Goal: Transaction & Acquisition: Purchase product/service

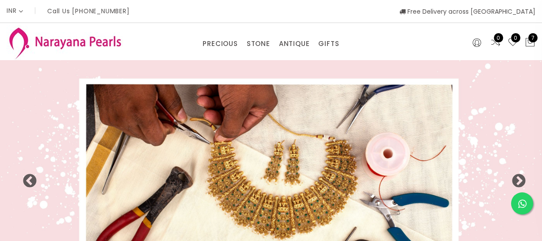
select select "INR"
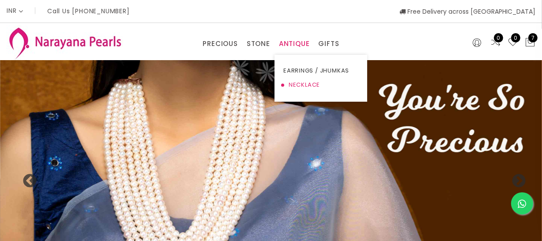
click at [305, 81] on link "NECKLACE" at bounding box center [321, 85] width 75 height 14
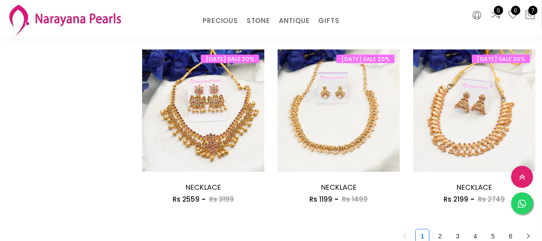
scroll to position [1245, 0]
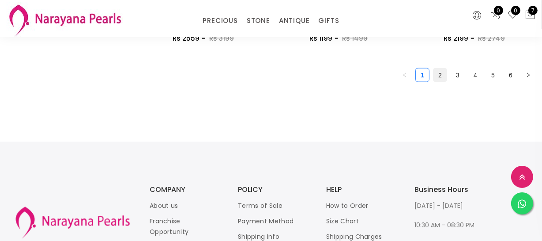
click at [437, 77] on link "2" at bounding box center [440, 74] width 13 height 13
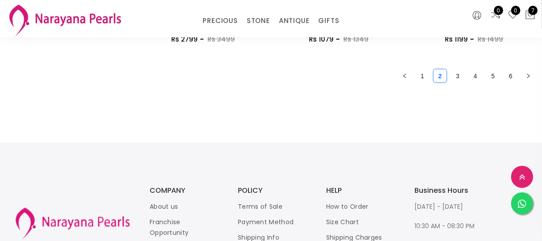
scroll to position [1245, 0]
click at [452, 76] on link "3" at bounding box center [457, 74] width 13 height 13
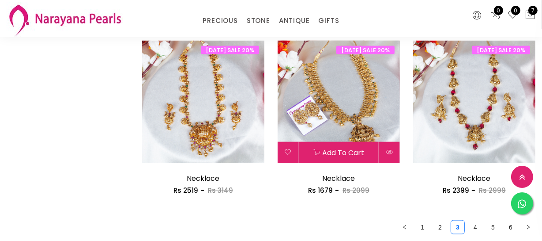
scroll to position [1124, 0]
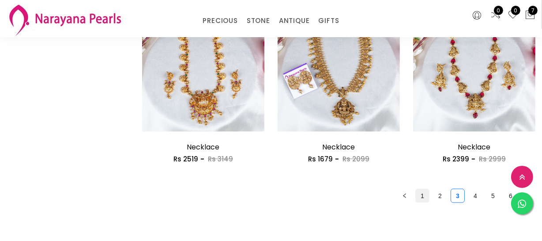
click at [425, 197] on link "1" at bounding box center [422, 195] width 13 height 13
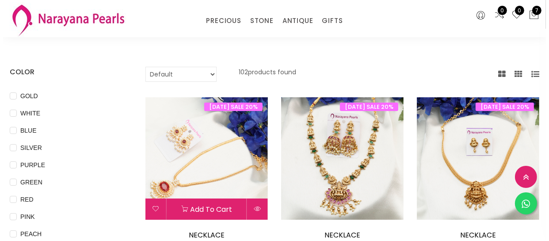
scroll to position [120, 0]
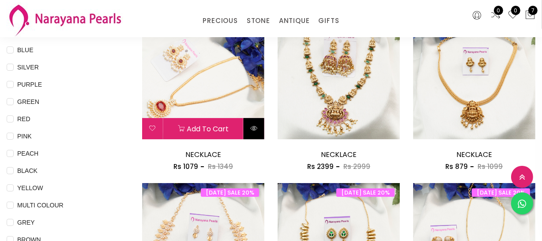
click at [251, 129] on icon at bounding box center [253, 128] width 7 height 7
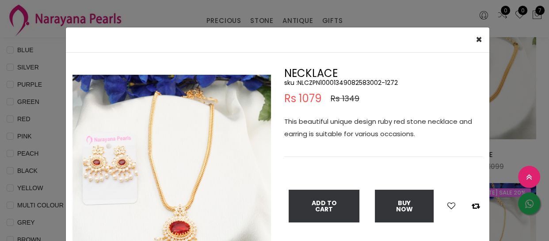
click at [48, 159] on div "× Close Double (click / press) on the image to zoom (in / out). NECKLACE sku : …" at bounding box center [274, 120] width 549 height 241
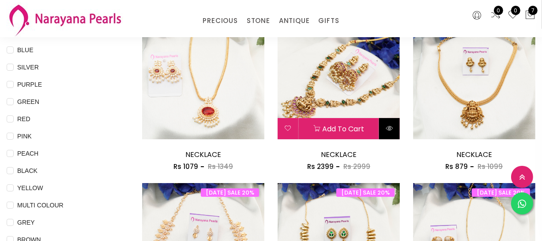
click at [394, 126] on button at bounding box center [389, 128] width 21 height 21
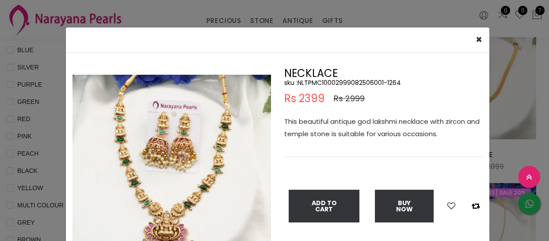
click at [45, 146] on div "× Close Double (click / press) on the image to zoom (in / out). NECKLACE sku : …" at bounding box center [274, 120] width 549 height 241
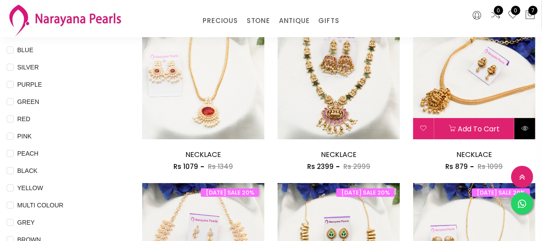
click at [530, 123] on button at bounding box center [525, 128] width 21 height 21
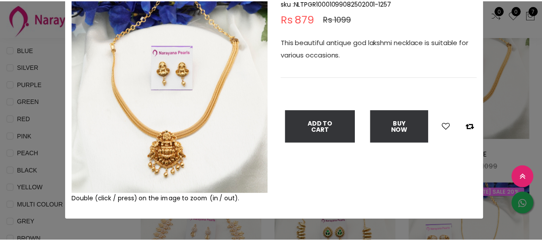
scroll to position [80, 0]
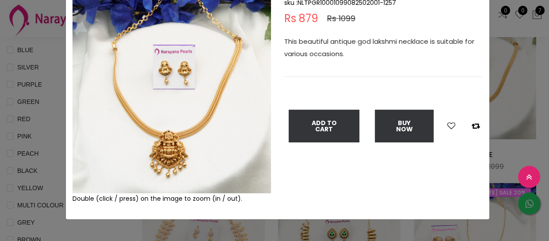
drag, startPoint x: 31, startPoint y: 146, endPoint x: 41, endPoint y: 128, distance: 20.2
click at [30, 146] on div "× Close Double (click / press) on the image to zoom (in / out). NECKLACE sku : …" at bounding box center [274, 120] width 549 height 241
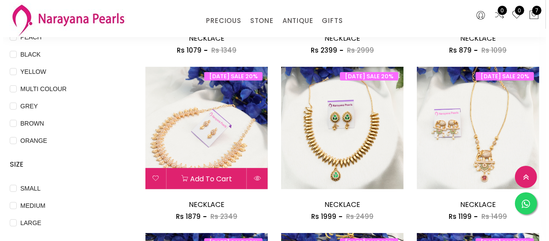
scroll to position [241, 0]
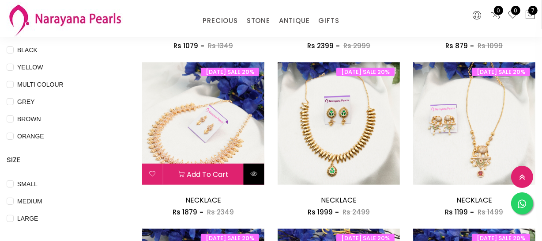
click at [253, 170] on icon at bounding box center [253, 173] width 7 height 7
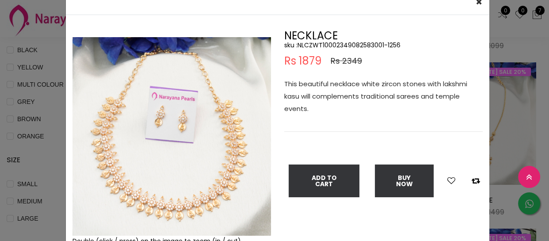
scroll to position [80, 0]
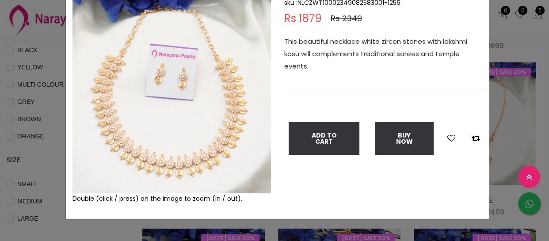
click at [44, 154] on div "× Close Double (click / press) on the image to zoom (in / out). NECKLACE sku : …" at bounding box center [274, 120] width 549 height 241
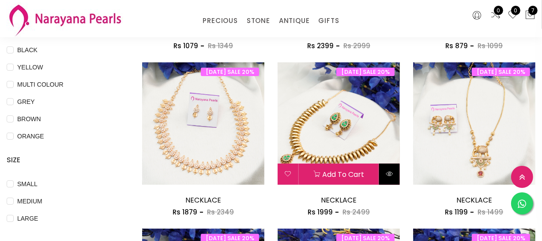
click at [394, 171] on button at bounding box center [389, 173] width 21 height 21
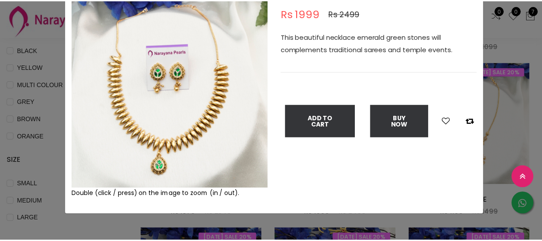
scroll to position [85, 0]
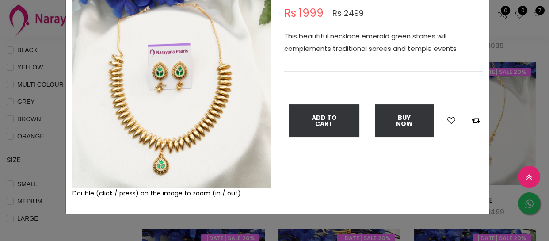
drag, startPoint x: 38, startPoint y: 156, endPoint x: 43, endPoint y: 148, distance: 9.6
click at [37, 155] on div "× Close Double (click / press) on the image to zoom (in / out). NECKLACE sku : …" at bounding box center [274, 120] width 549 height 241
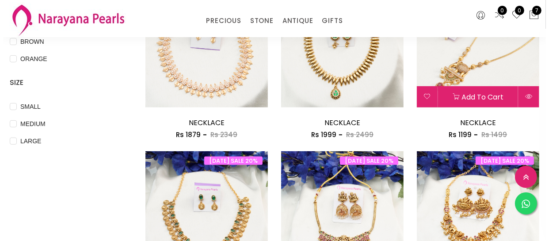
scroll to position [321, 0]
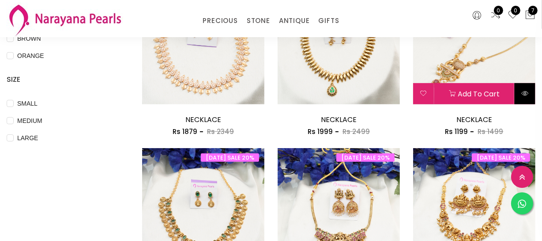
click at [523, 94] on icon at bounding box center [525, 93] width 7 height 7
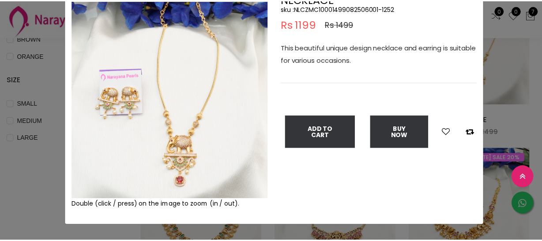
scroll to position [80, 0]
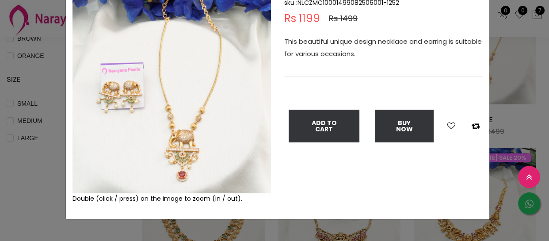
click at [30, 164] on div "× Close Double (click / press) on the image to zoom (in / out). NECKLACE sku : …" at bounding box center [274, 120] width 549 height 241
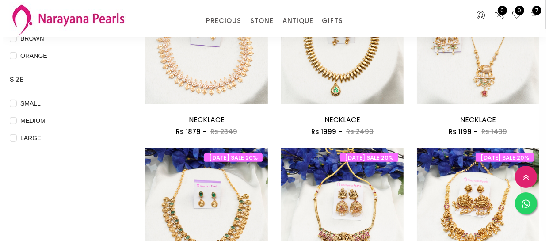
scroll to position [402, 0]
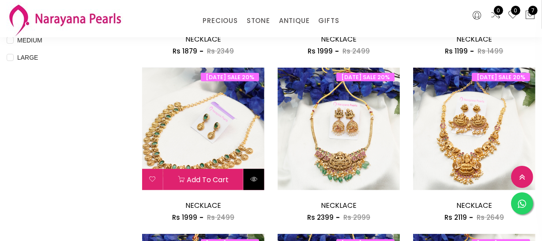
click at [257, 179] on icon at bounding box center [253, 178] width 7 height 7
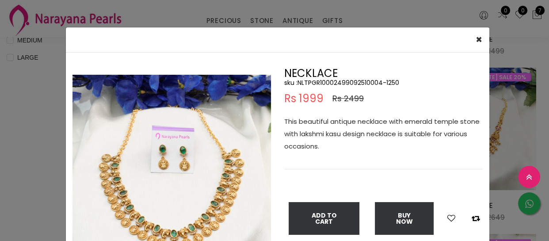
scroll to position [80, 0]
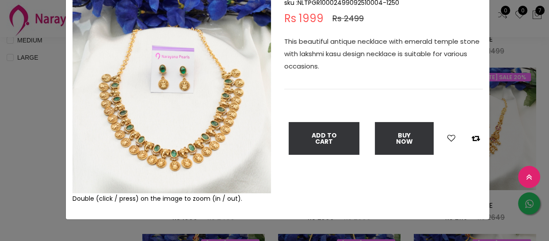
click at [38, 144] on div "× Close Double (click / press) on the image to zoom (in / out). NECKLACE sku : …" at bounding box center [274, 120] width 549 height 241
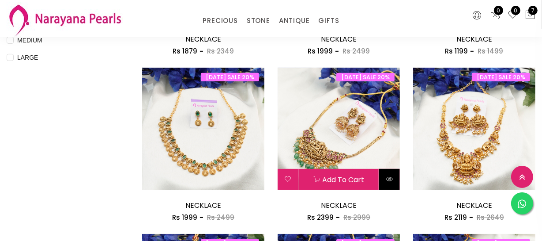
click at [392, 179] on icon at bounding box center [389, 178] width 7 height 7
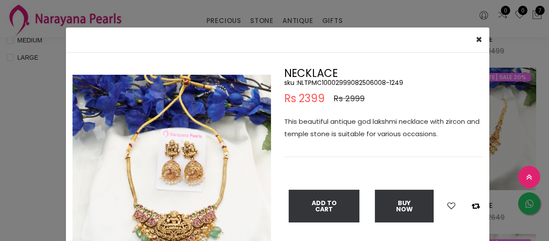
click at [392, 190] on button "Buy Now" at bounding box center [404, 206] width 59 height 33
select select "IN"
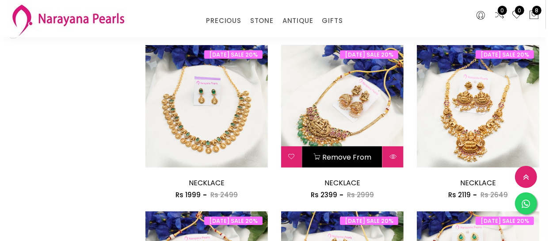
scroll to position [442, 0]
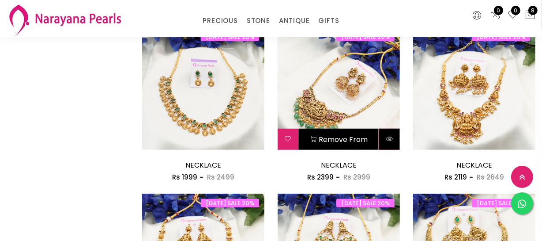
click at [390, 140] on icon at bounding box center [389, 138] width 7 height 7
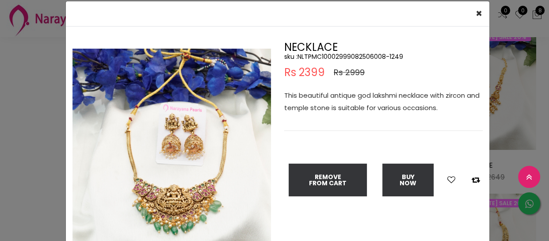
scroll to position [40, 0]
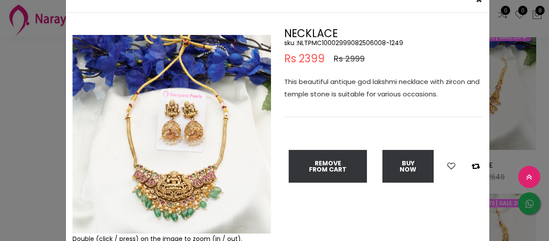
click at [26, 148] on div "× Close Double (click / press) on the image to zoom (in / out). NECKLACE sku : …" at bounding box center [274, 120] width 549 height 241
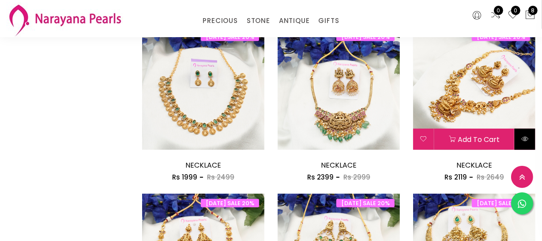
click at [528, 140] on icon at bounding box center [525, 138] width 7 height 7
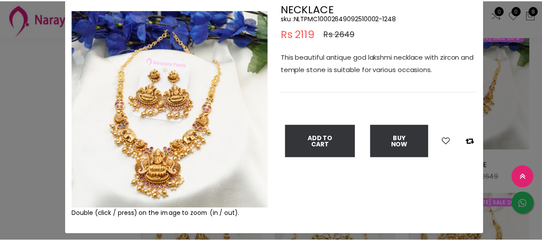
scroll to position [80, 0]
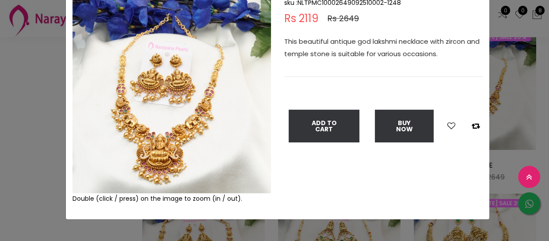
click at [0, 133] on div "× Close Double (click / press) on the image to zoom (in / out). NECKLACE sku : …" at bounding box center [274, 120] width 549 height 241
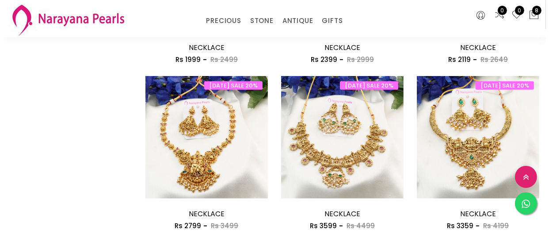
scroll to position [562, 0]
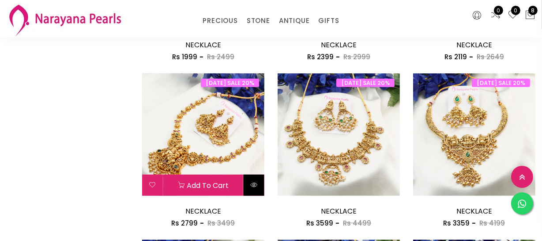
click at [256, 185] on icon at bounding box center [253, 184] width 7 height 7
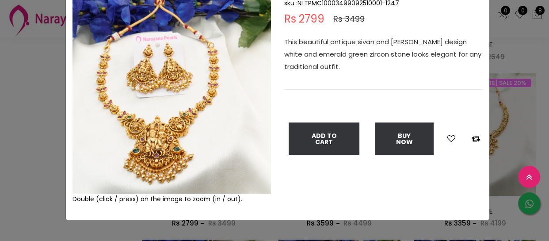
scroll to position [80, 0]
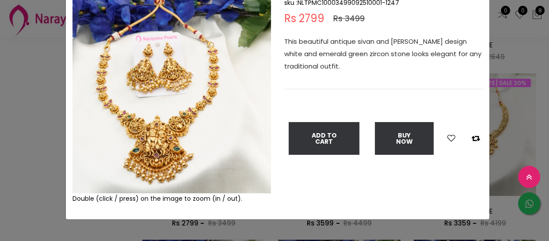
click at [18, 155] on div "× Close Double (click / press) on the image to zoom (in / out). NECKLACE sku : …" at bounding box center [274, 120] width 549 height 241
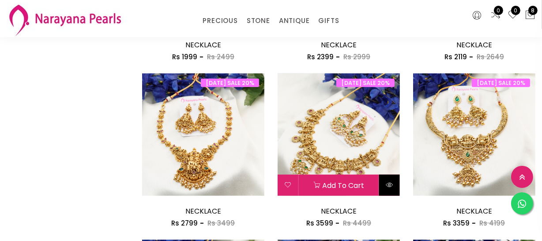
click at [389, 177] on button at bounding box center [389, 184] width 21 height 21
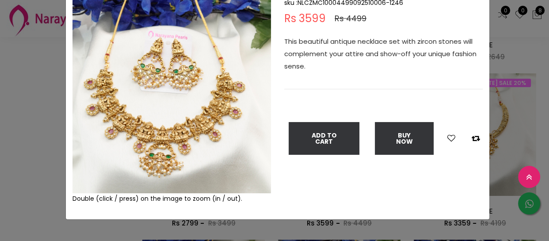
click at [41, 115] on div "× Close Double (click / press) on the image to zoom (in / out). NECKLACE sku : …" at bounding box center [274, 120] width 549 height 241
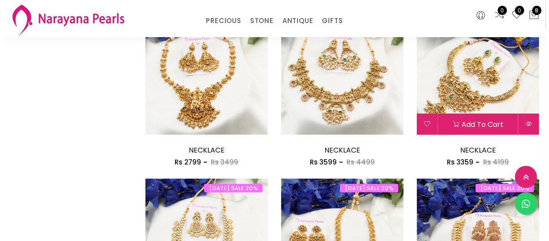
scroll to position [642, 0]
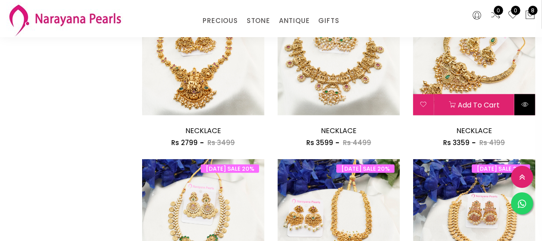
click at [527, 106] on icon at bounding box center [525, 104] width 7 height 7
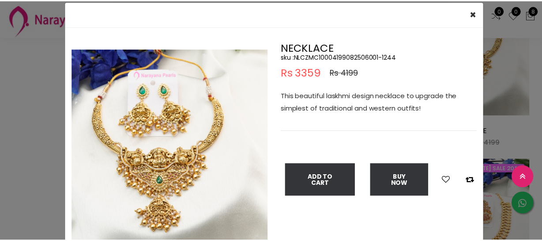
scroll to position [40, 0]
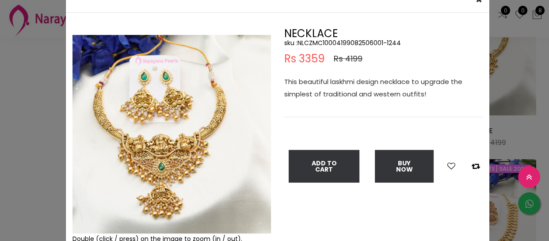
click at [24, 137] on div "× Close Double (click / press) on the image to zoom (in / out). NECKLACE sku : …" at bounding box center [274, 120] width 549 height 241
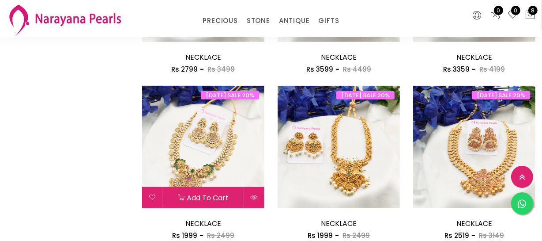
scroll to position [723, 0]
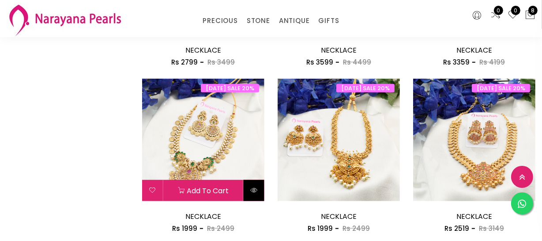
click at [249, 189] on button at bounding box center [254, 190] width 21 height 21
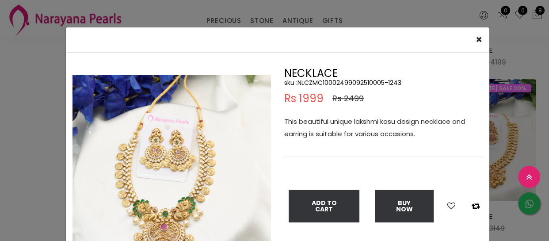
click at [45, 146] on div "× Close Double (click / press) on the image to zoom (in / out). NECKLACE sku : …" at bounding box center [274, 120] width 549 height 241
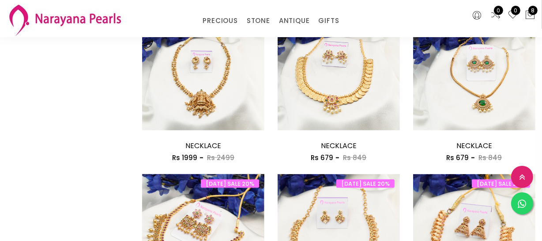
scroll to position [963, 0]
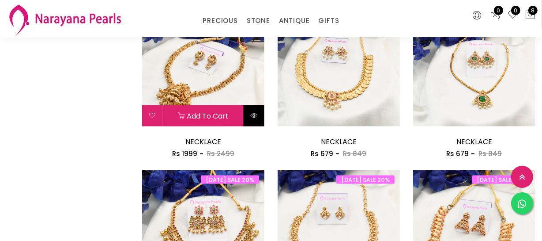
click at [258, 116] on icon at bounding box center [253, 115] width 7 height 7
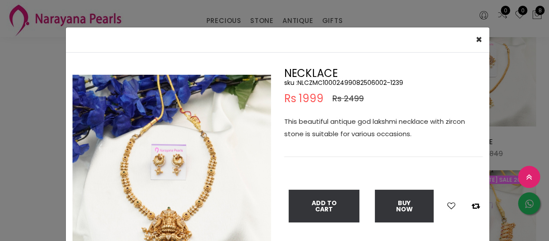
click at [0, 155] on div "× Close Double (click / press) on the image to zoom (in / out). NECKLACE sku : …" at bounding box center [274, 120] width 549 height 241
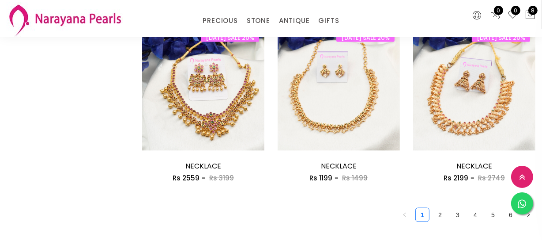
scroll to position [1124, 0]
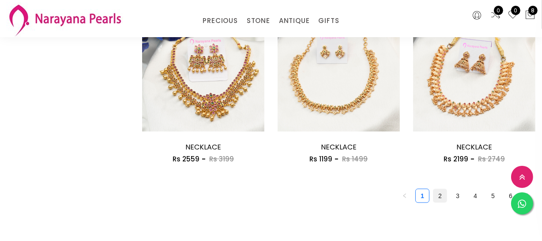
click at [440, 196] on link "2" at bounding box center [440, 195] width 13 height 13
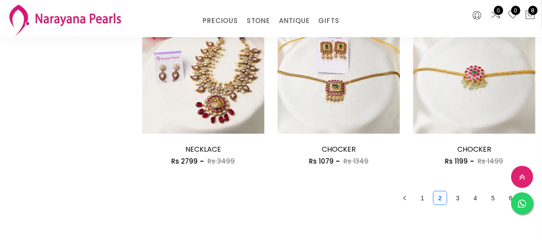
scroll to position [1124, 0]
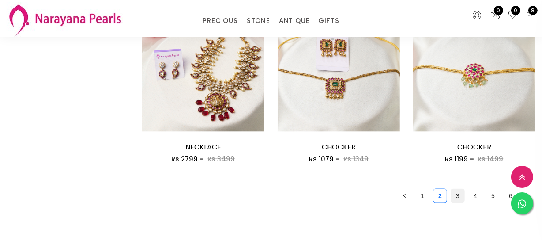
click at [455, 193] on link "3" at bounding box center [457, 195] width 13 height 13
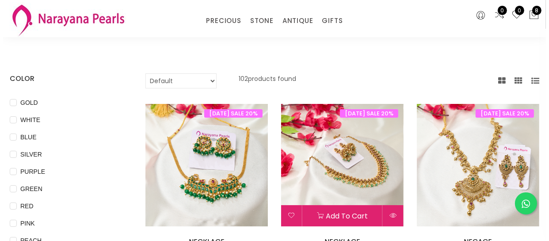
scroll to position [40, 0]
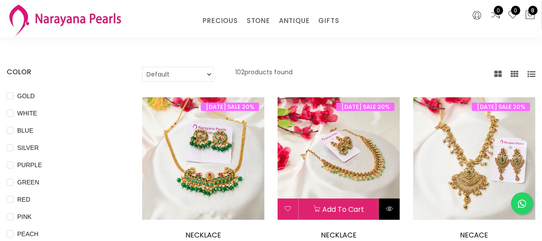
click at [393, 203] on button at bounding box center [389, 208] width 21 height 21
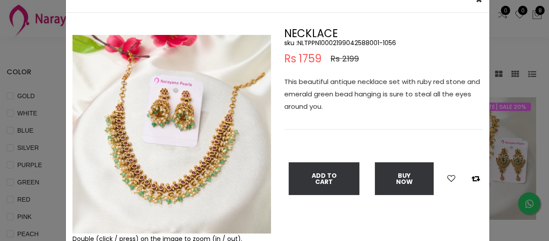
click at [135, 179] on img at bounding box center [171, 134] width 198 height 198
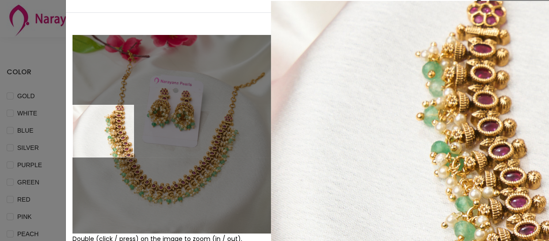
click at [46, 130] on div "× Close Double (click / press) on the image to zoom (in / out). NECKLACE sku : …" at bounding box center [274, 120] width 549 height 241
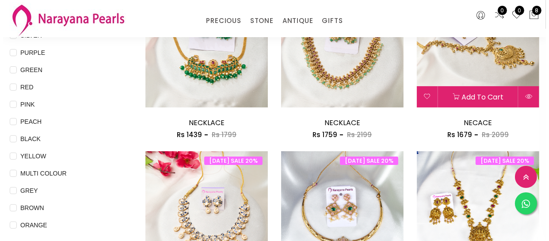
scroll to position [160, 0]
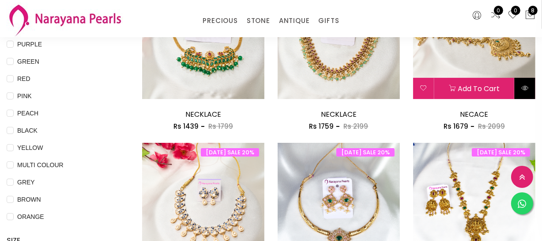
click at [520, 88] on button at bounding box center [525, 88] width 21 height 21
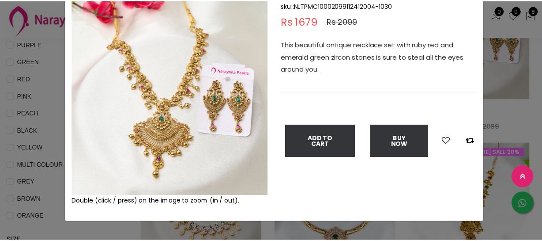
scroll to position [80, 0]
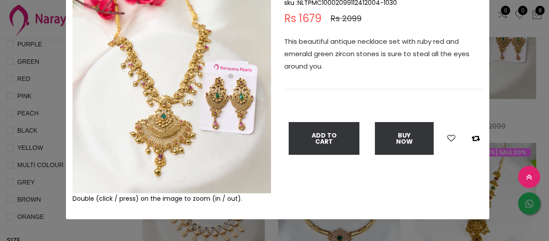
click at [159, 132] on img at bounding box center [171, 94] width 198 height 198
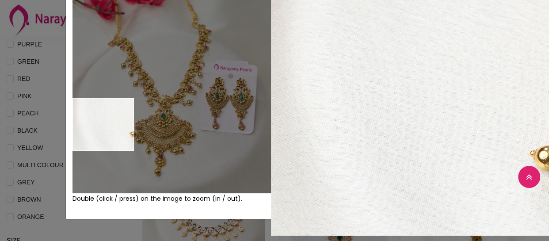
click at [34, 122] on div "× Close Double (click / press) on the image to zoom (in / out). NECACE sku : NL…" at bounding box center [274, 120] width 549 height 241
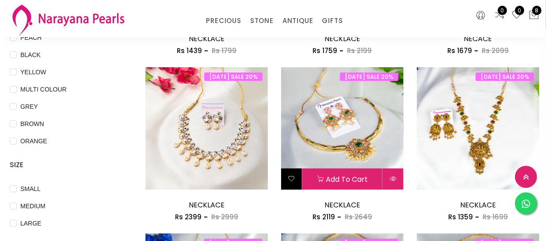
scroll to position [241, 0]
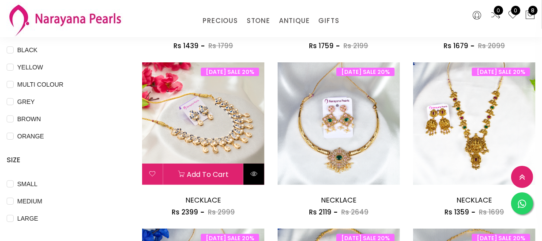
click at [251, 175] on icon at bounding box center [253, 173] width 7 height 7
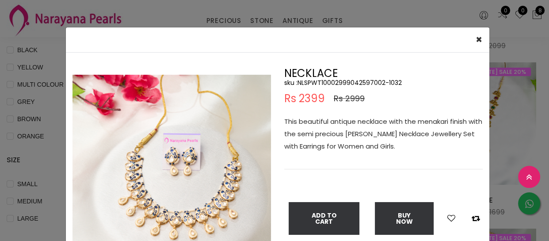
click at [178, 152] on img at bounding box center [171, 174] width 198 height 198
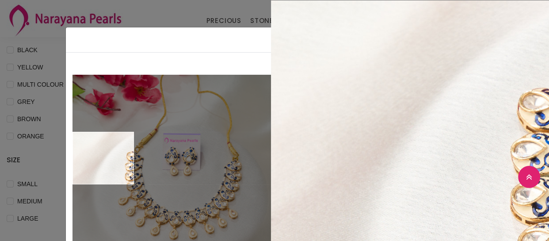
click at [41, 155] on div "× Close Double (click / press) on the image to zoom (in / out). NECKLACE sku : …" at bounding box center [274, 120] width 549 height 241
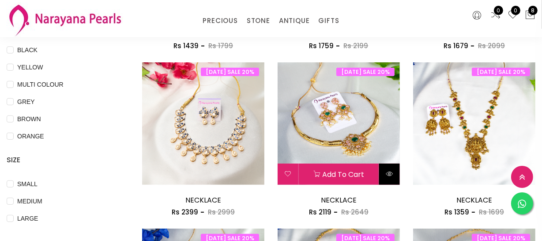
click at [386, 171] on icon at bounding box center [389, 173] width 7 height 7
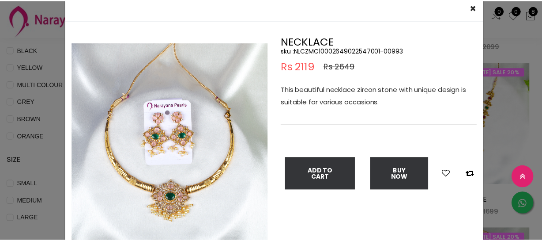
scroll to position [80, 0]
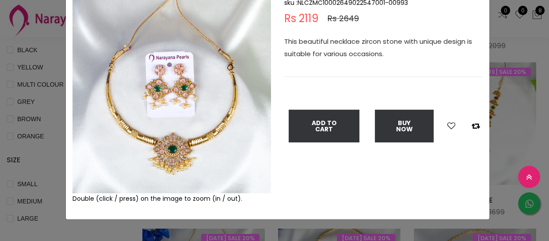
click at [161, 155] on img at bounding box center [171, 94] width 198 height 198
click at [169, 147] on img at bounding box center [171, 94] width 198 height 198
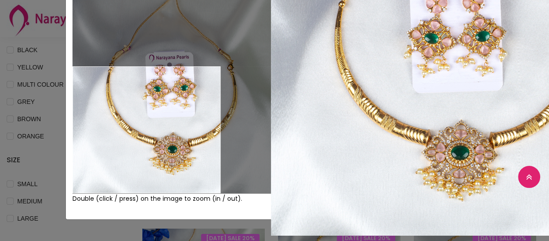
click at [50, 131] on div "× Close Double (click / press) on the image to zoom (in / out). NECKLACE sku : …" at bounding box center [274, 120] width 549 height 241
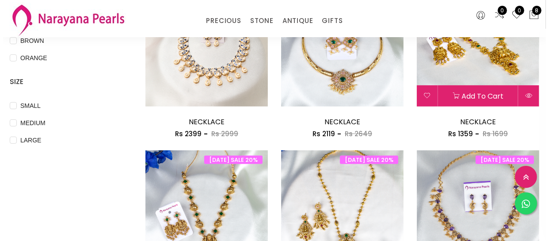
scroll to position [321, 0]
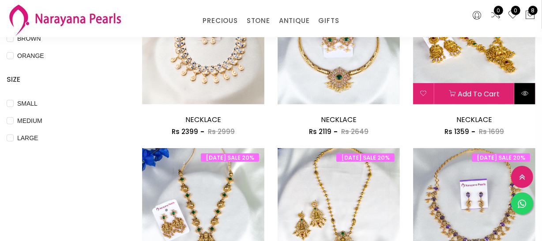
click at [522, 93] on icon at bounding box center [525, 93] width 7 height 7
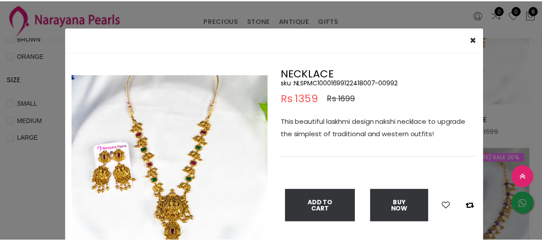
scroll to position [40, 0]
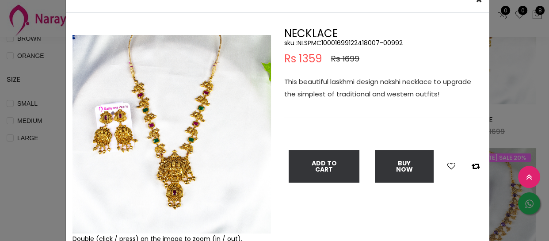
click at [163, 177] on img at bounding box center [171, 134] width 198 height 198
click at [167, 169] on img at bounding box center [171, 134] width 198 height 198
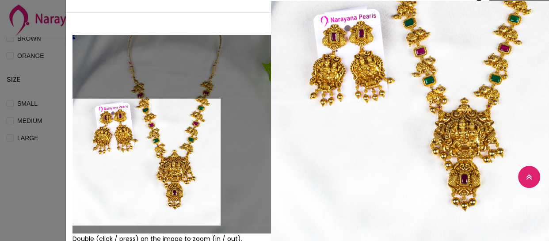
click at [15, 163] on div "× Close Double (click / press) on the image to zoom (in / out). NECKLACE sku : …" at bounding box center [274, 120] width 549 height 241
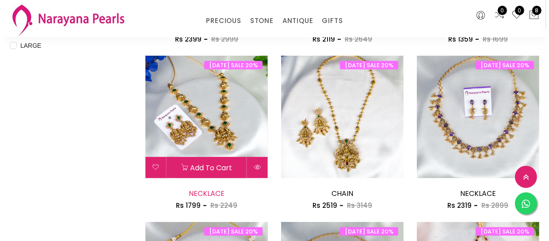
scroll to position [442, 0]
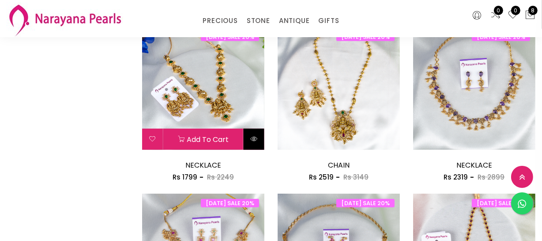
click at [253, 135] on icon at bounding box center [253, 138] width 7 height 7
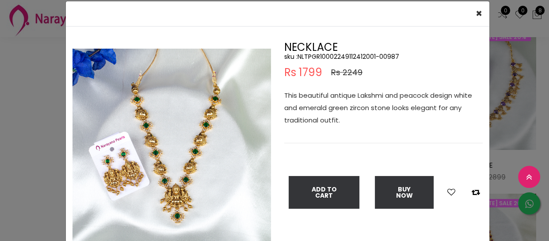
scroll to position [40, 0]
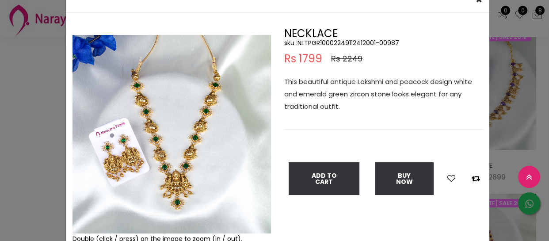
click at [169, 174] on img at bounding box center [171, 134] width 198 height 198
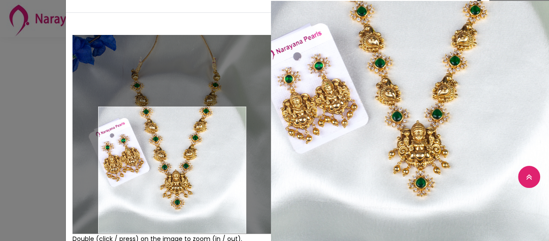
click at [169, 174] on img at bounding box center [171, 134] width 198 height 198
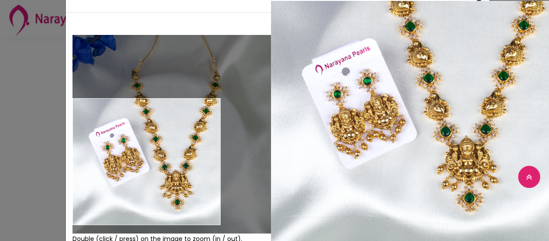
click at [4, 161] on div "× Close Double (click / press) on the image to zoom (in / out). NECKLACE sku : …" at bounding box center [274, 120] width 549 height 241
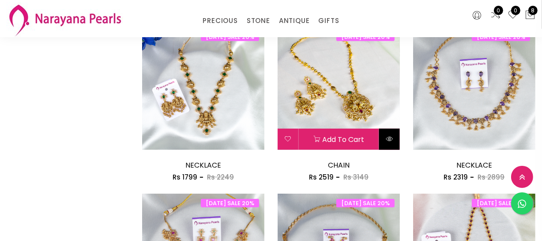
click at [384, 138] on button at bounding box center [389, 139] width 21 height 21
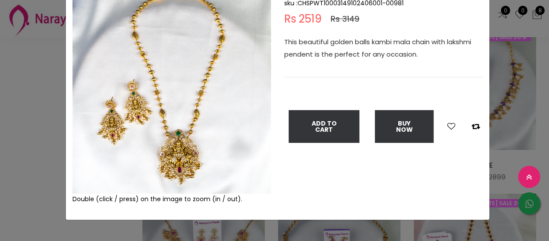
scroll to position [80, 0]
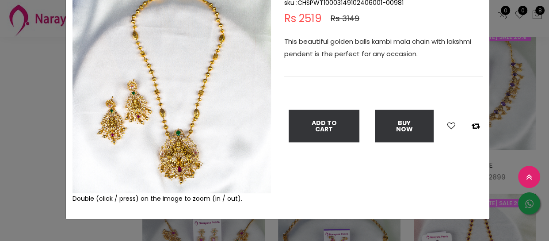
click at [174, 169] on img at bounding box center [171, 94] width 198 height 198
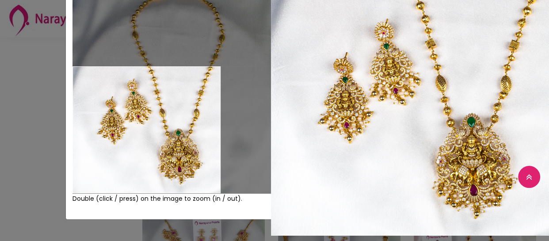
click at [1, 134] on div "× Close Double (click / press) on the image to zoom (in / out). CHAIN sku : CHS…" at bounding box center [274, 120] width 549 height 241
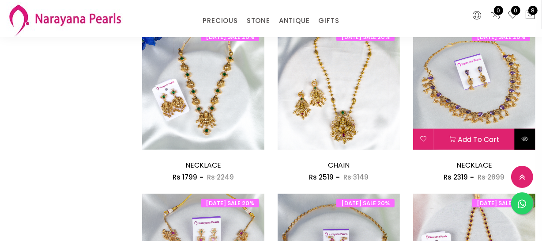
click at [527, 135] on icon at bounding box center [525, 138] width 7 height 7
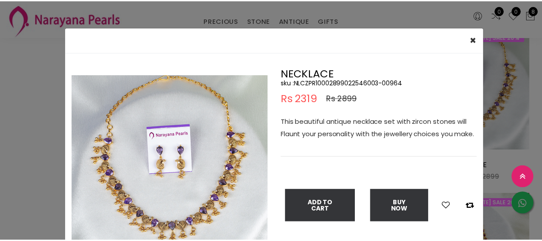
scroll to position [40, 0]
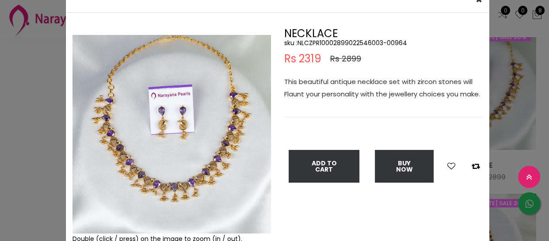
click at [155, 175] on img at bounding box center [171, 134] width 198 height 198
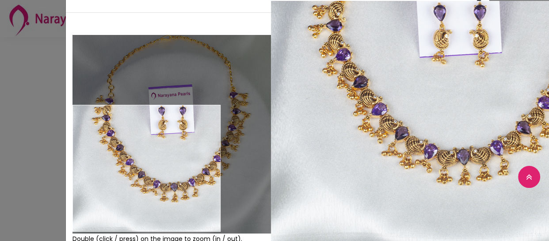
click at [7, 168] on div "× Close Double (click / press) on the image to zoom (in / out). NECKLACE sku : …" at bounding box center [274, 120] width 549 height 241
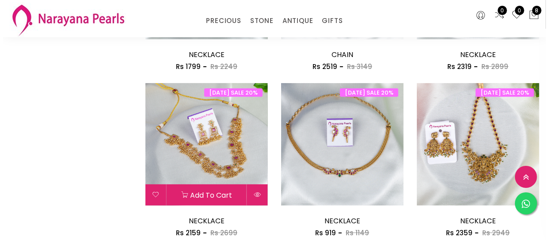
scroll to position [562, 0]
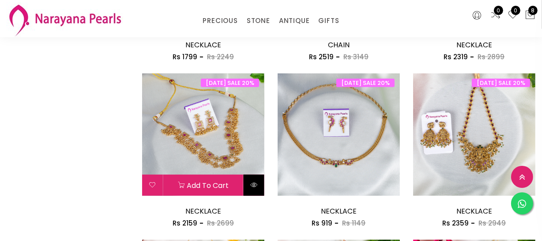
click at [260, 185] on button at bounding box center [254, 184] width 21 height 21
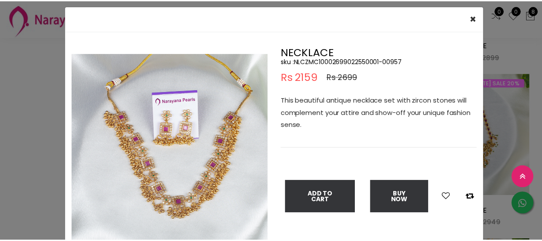
scroll to position [40, 0]
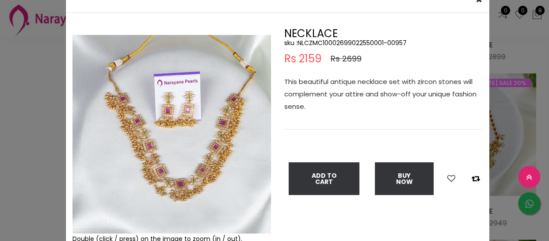
click at [177, 179] on img at bounding box center [171, 134] width 198 height 198
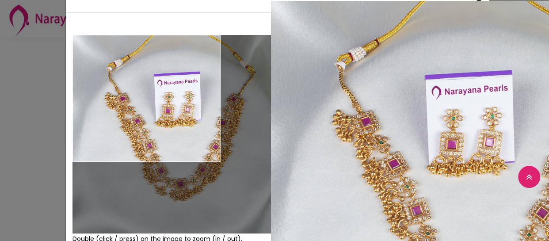
click at [66, 93] on div "Double (click / press) on the image to zoom (in / out)." at bounding box center [172, 136] width 212 height 216
click at [52, 94] on div "× Close Double (click / press) on the image to zoom (in / out). NECKLACE sku : …" at bounding box center [274, 120] width 549 height 241
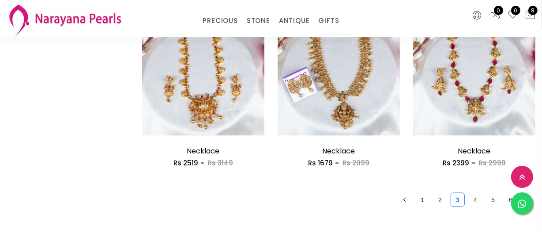
scroll to position [1124, 0]
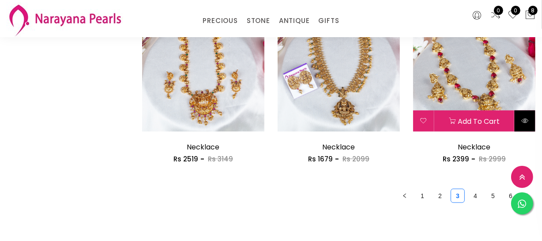
click at [523, 121] on icon at bounding box center [525, 120] width 7 height 7
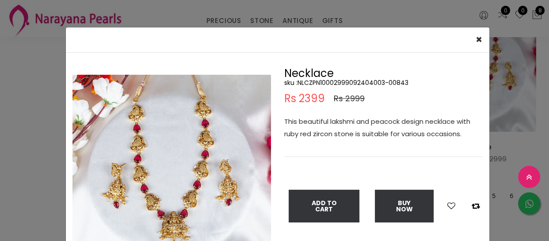
click at [520, 150] on div "× Close Double (click / press) on the image to zoom (in / out). Necklace sku : …" at bounding box center [274, 120] width 549 height 241
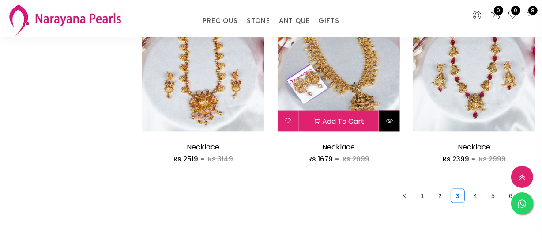
click at [388, 119] on icon at bounding box center [389, 120] width 7 height 7
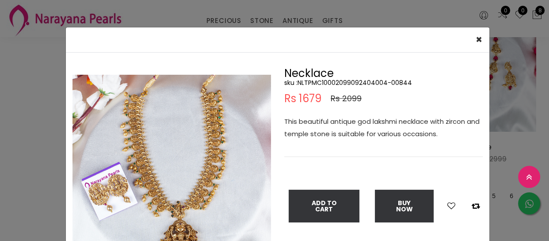
click at [511, 145] on div "× Close Double (click / press) on the image to zoom (in / out). Necklace sku : …" at bounding box center [274, 120] width 549 height 241
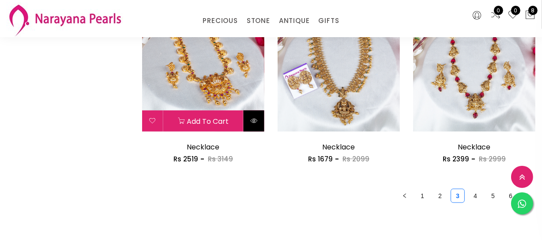
click at [250, 115] on button at bounding box center [254, 120] width 21 height 21
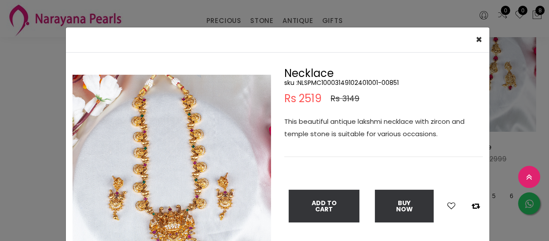
click at [503, 152] on div "× Close Double (click / press) on the image to zoom (in / out). Necklace sku : …" at bounding box center [274, 120] width 549 height 241
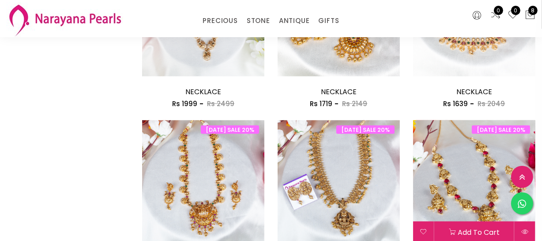
scroll to position [1004, 0]
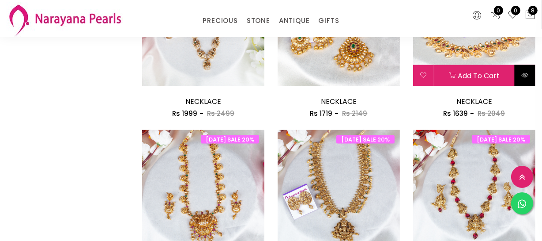
click at [526, 75] on icon at bounding box center [525, 75] width 7 height 7
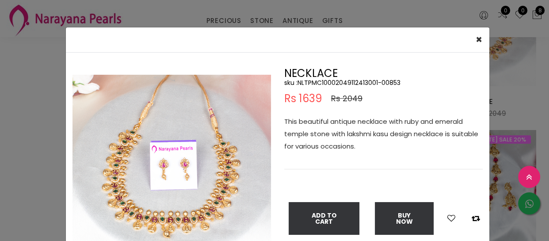
click at [501, 113] on div "× Close Double (click / press) on the image to zoom (in / out). NECKLACE sku : …" at bounding box center [274, 120] width 549 height 241
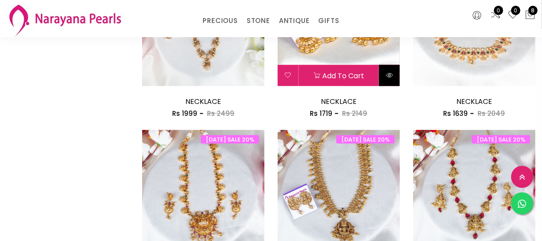
click at [387, 75] on icon at bounding box center [389, 75] width 7 height 7
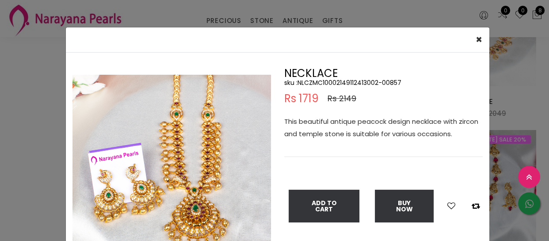
click at [510, 112] on div "× Close Double (click / press) on the image to zoom (in / out). NECKLACE sku : …" at bounding box center [274, 120] width 549 height 241
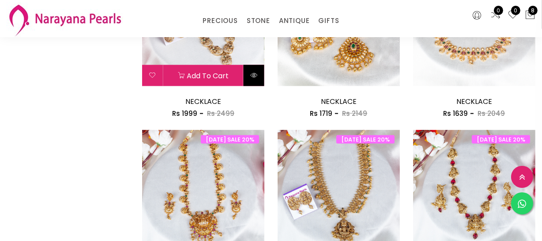
click at [255, 77] on icon at bounding box center [253, 75] width 7 height 7
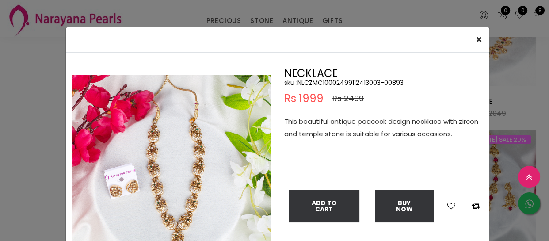
click at [494, 110] on div "× Close Double (click / press) on the image to zoom (in / out). NECKLACE sku : …" at bounding box center [274, 120] width 549 height 241
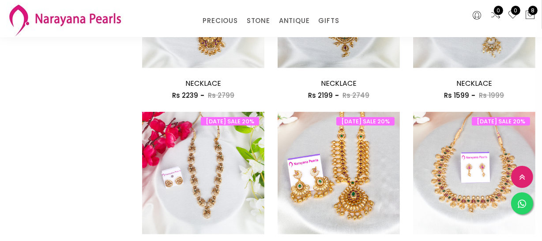
scroll to position [843, 0]
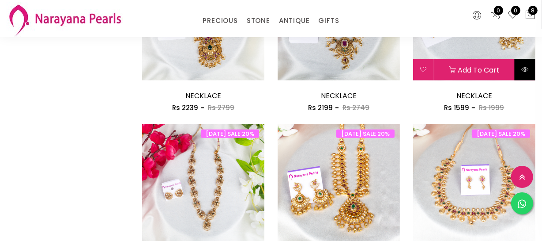
click at [520, 65] on button at bounding box center [525, 69] width 21 height 21
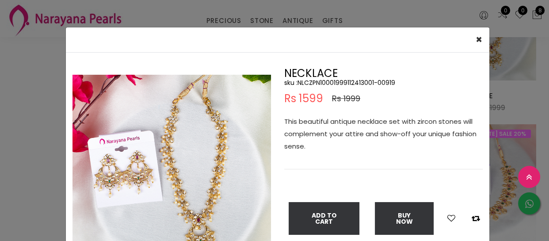
click at [511, 103] on div "× Close Double (click / press) on the image to zoom (in / out). NECKLACE sku : …" at bounding box center [274, 120] width 549 height 241
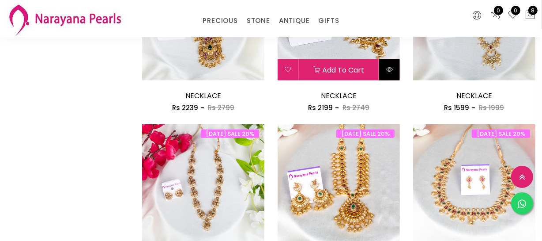
click at [389, 68] on icon at bounding box center [389, 69] width 7 height 7
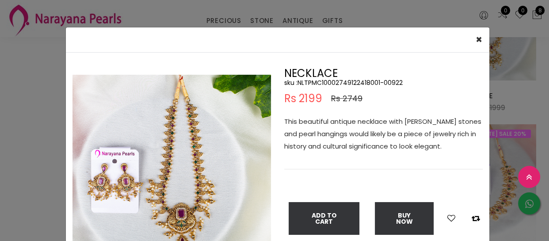
click at [389, 68] on div "NECKLACE sku : NLTPMC10002749122418001-00922 Rs 2199 Rs 2749 This beautiful ant…" at bounding box center [383, 159] width 198 height 182
click at [510, 95] on div "× Close Double (click / press) on the image to zoom (in / out). NECKLACE sku : …" at bounding box center [274, 120] width 549 height 241
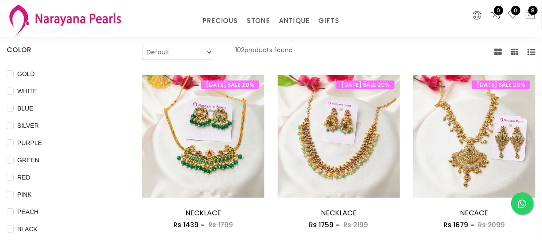
scroll to position [0, 0]
